Goal: Information Seeking & Learning: Learn about a topic

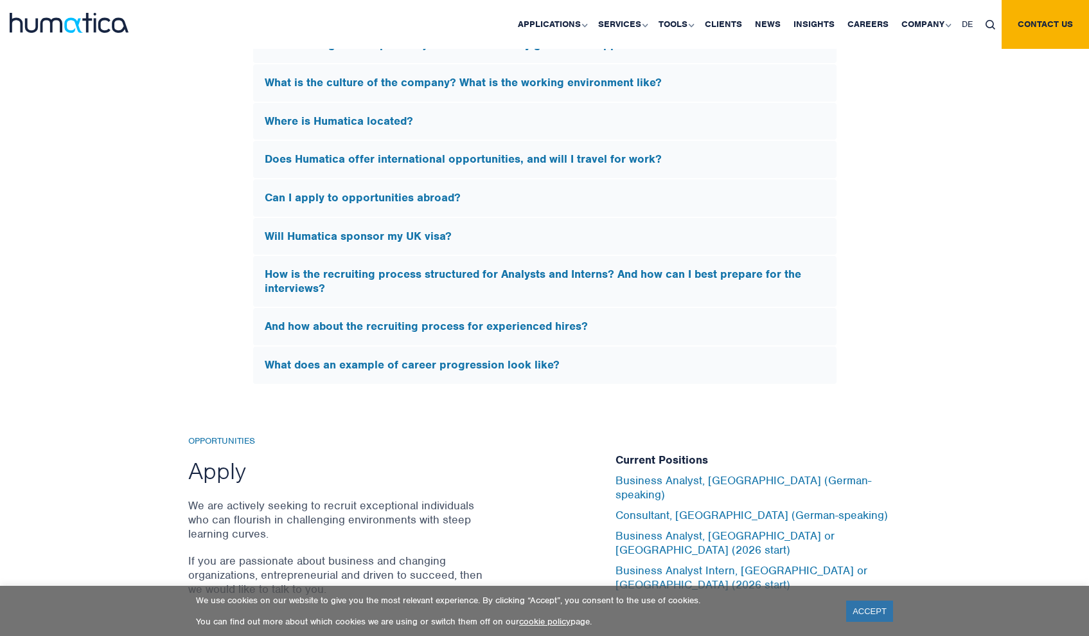
scroll to position [3795, 0]
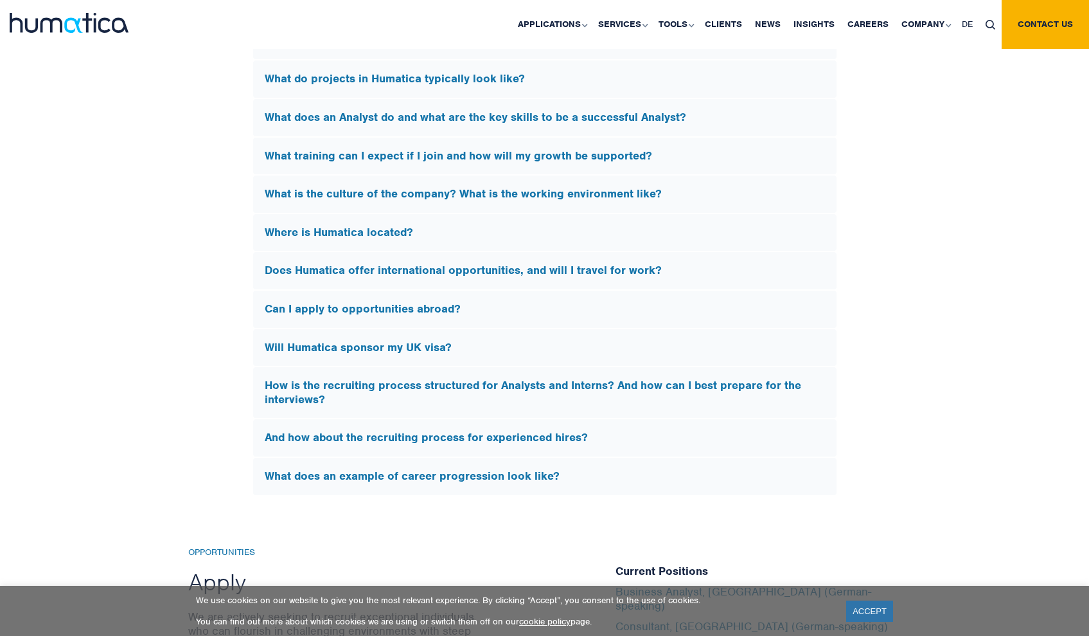
click at [625, 367] on div "How is the recruiting process structured for Analysts and Interns? And how can …" at bounding box center [544, 392] width 583 height 51
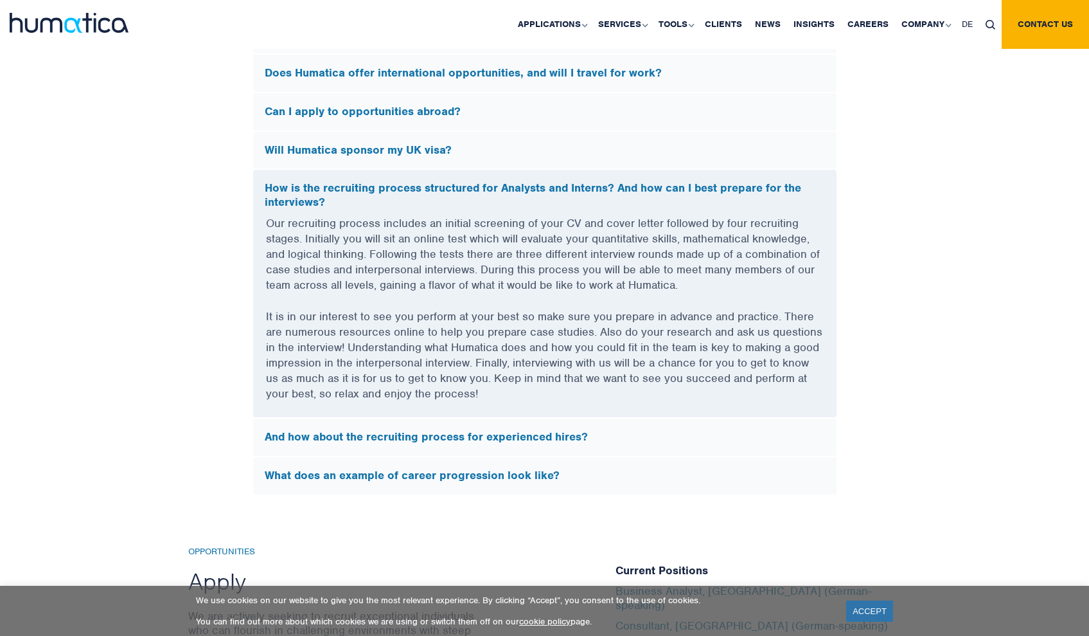
click at [418, 145] on h5 "Will Humatica sponsor my UK visa?" at bounding box center [545, 150] width 560 height 14
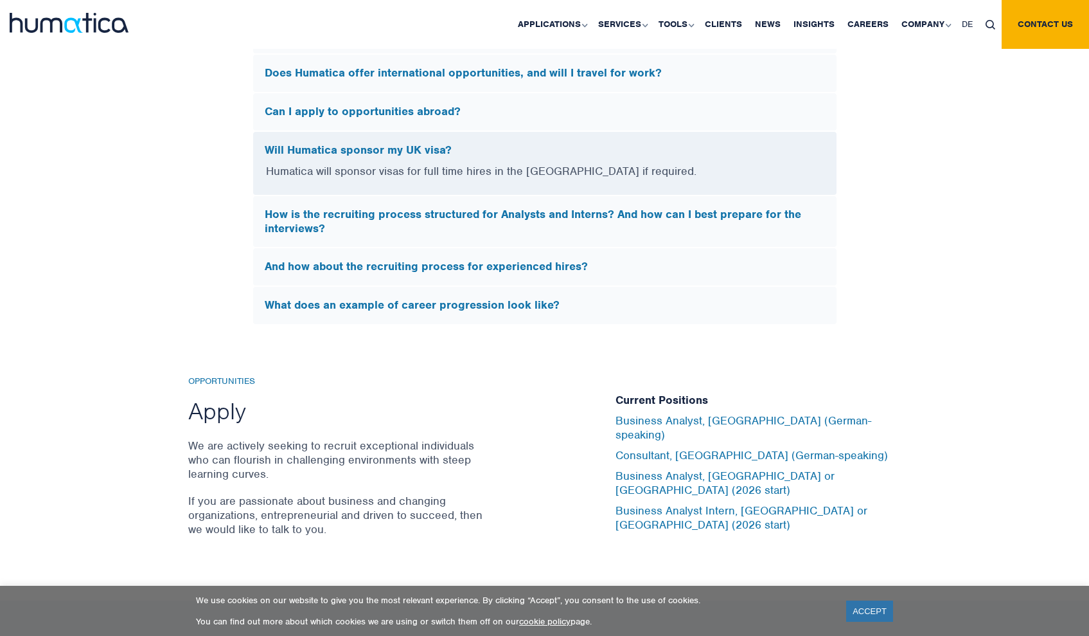
click at [447, 212] on h5 "How is the recruiting process structured for Analysts and Interns? And how can …" at bounding box center [545, 222] width 560 height 28
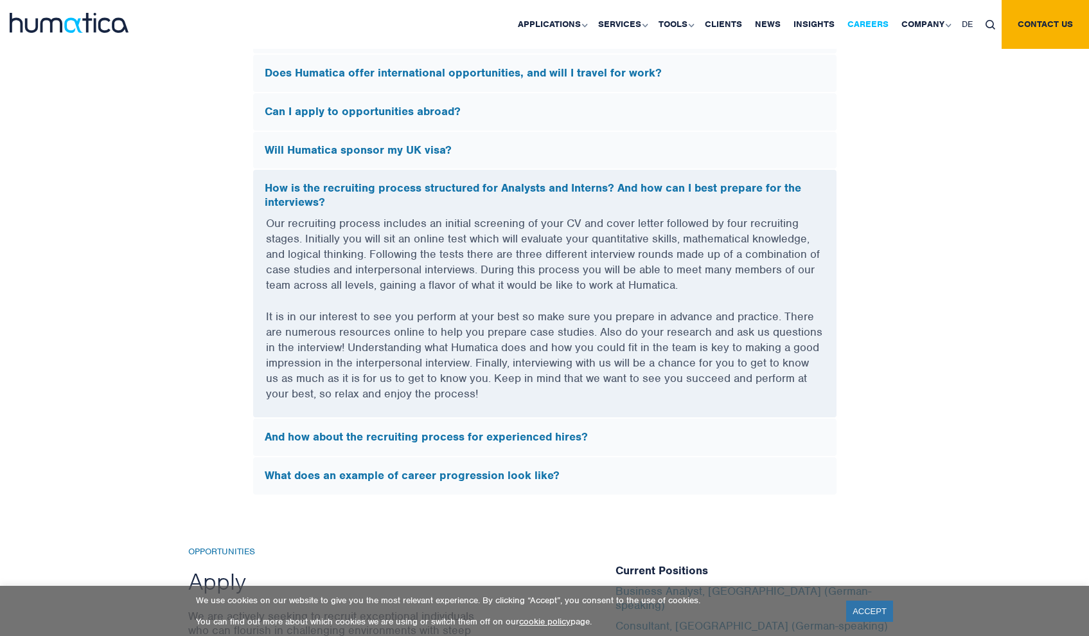
click at [879, 21] on link "Careers" at bounding box center [868, 24] width 54 height 49
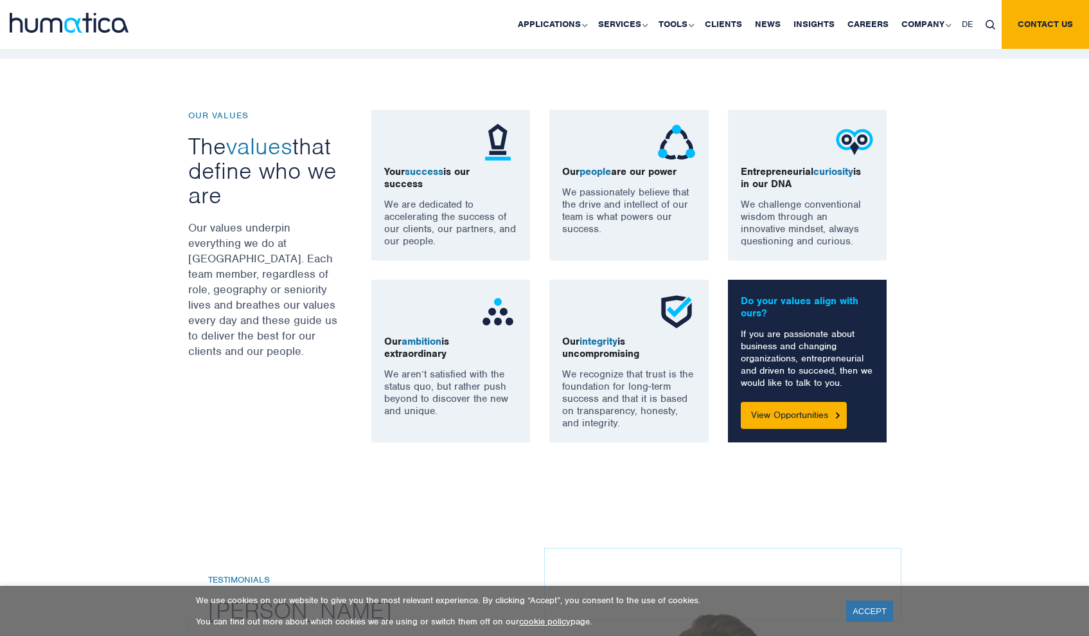
scroll to position [934, 0]
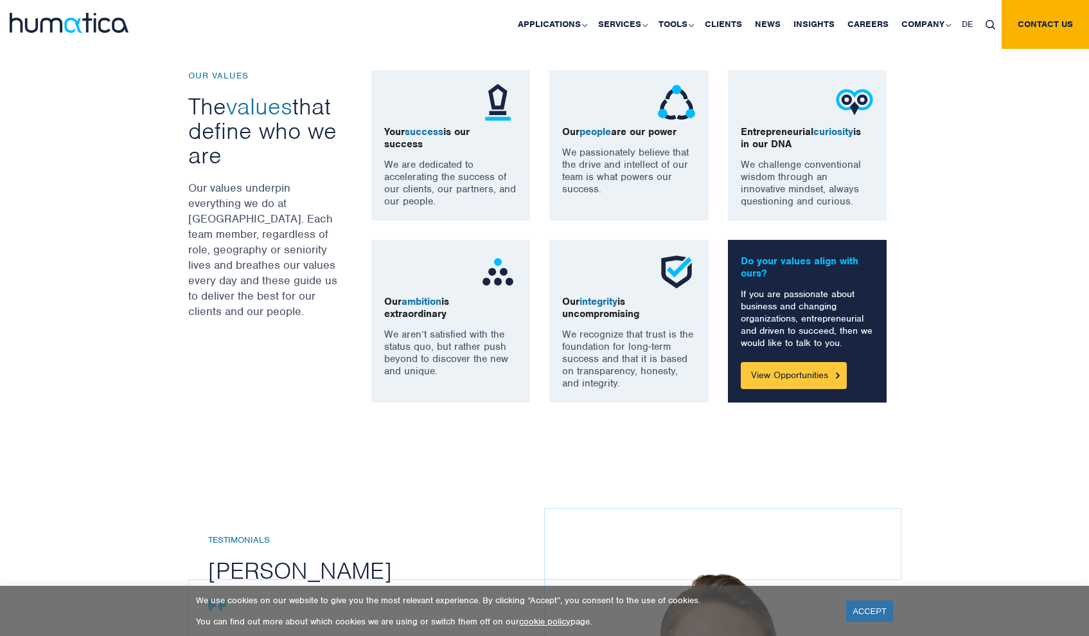
click at [785, 382] on link "View Opportunities" at bounding box center [794, 375] width 106 height 27
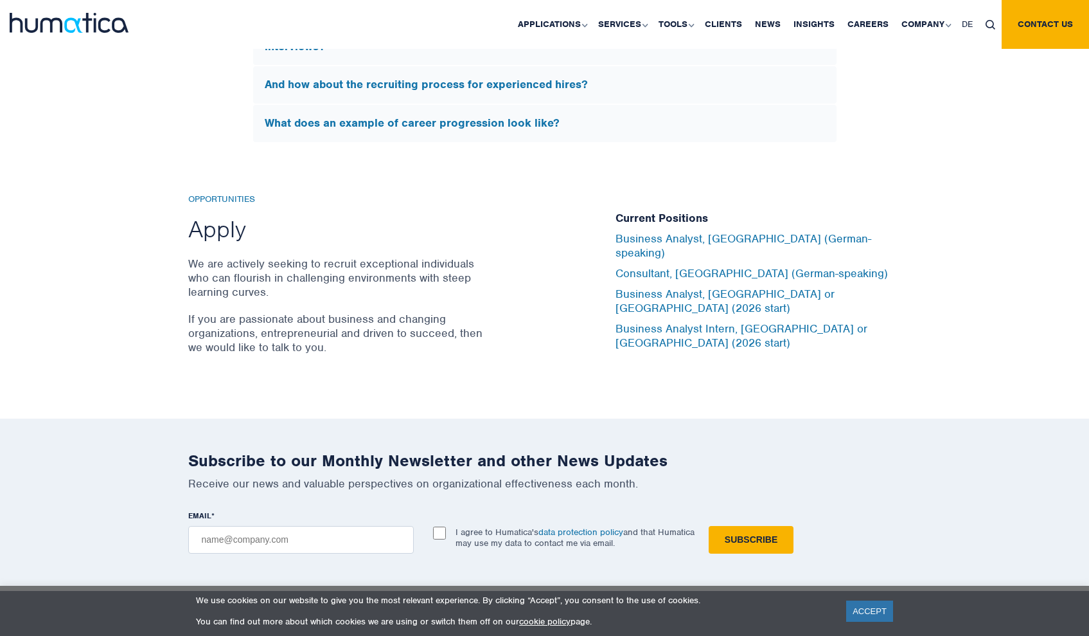
scroll to position [4147, 0]
click at [672, 292] on link "Business Analyst, [GEOGRAPHIC_DATA] or [GEOGRAPHIC_DATA] (2026 start)" at bounding box center [725, 301] width 219 height 28
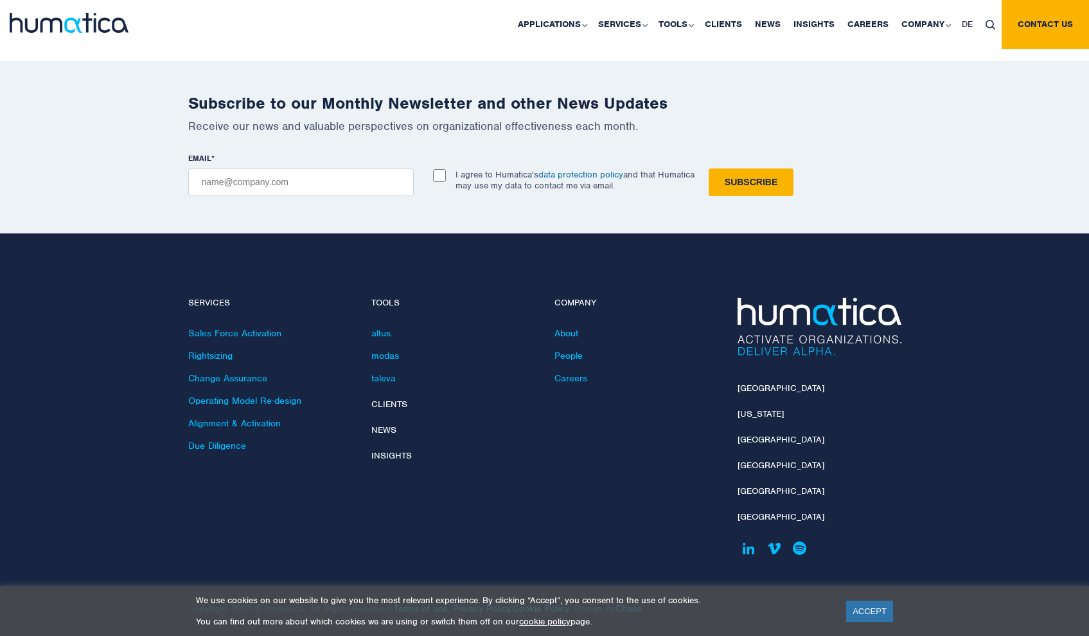
scroll to position [4504, 0]
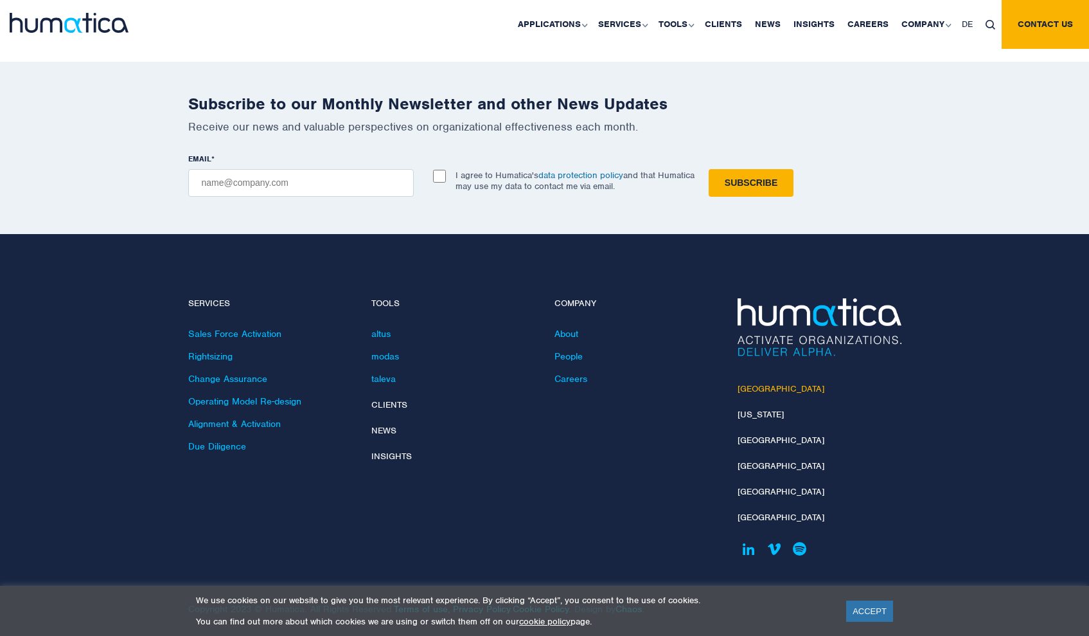
click at [760, 383] on link "[GEOGRAPHIC_DATA]" at bounding box center [781, 388] width 87 height 11
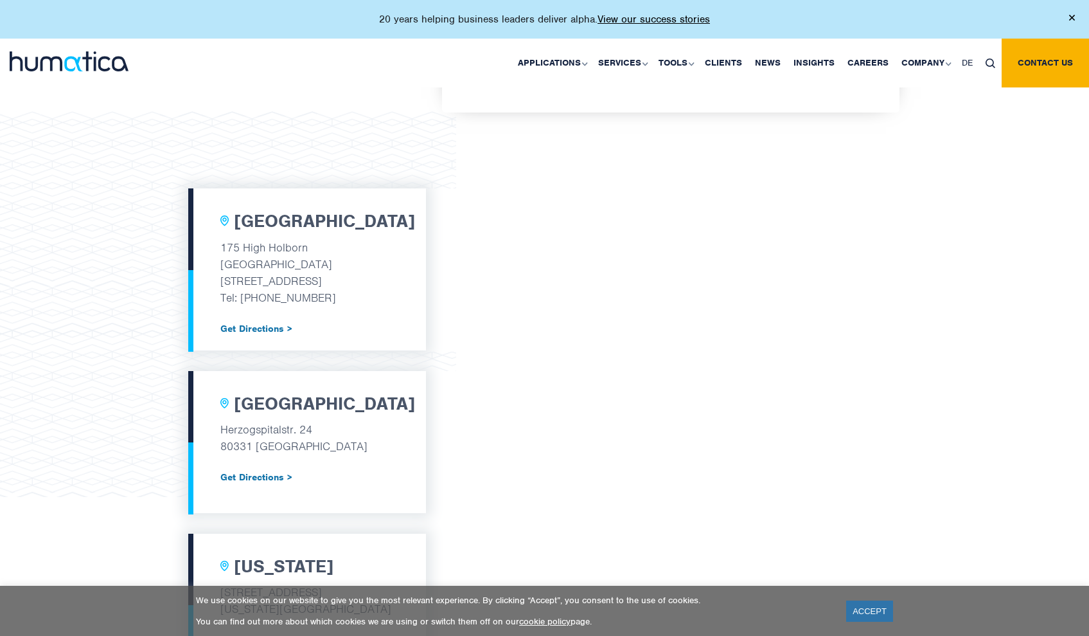
scroll to position [365, 0]
